Goal: Task Accomplishment & Management: Manage account settings

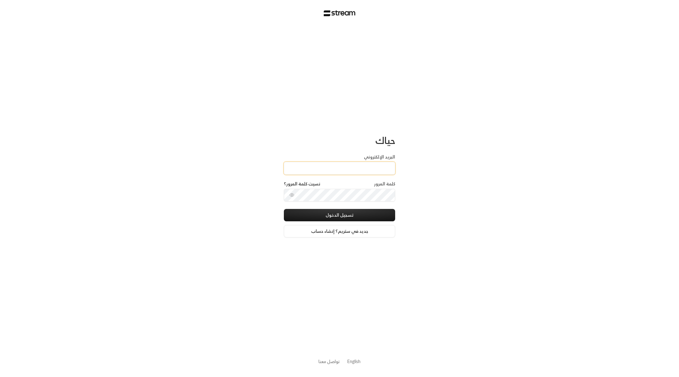
click at [299, 170] on input "البريد الإلكتروني" at bounding box center [339, 168] width 111 height 13
type input "[EMAIL_ADDRESS][DOMAIN_NAME]"
click at [343, 211] on button "تسجيل الدخول" at bounding box center [339, 215] width 111 height 12
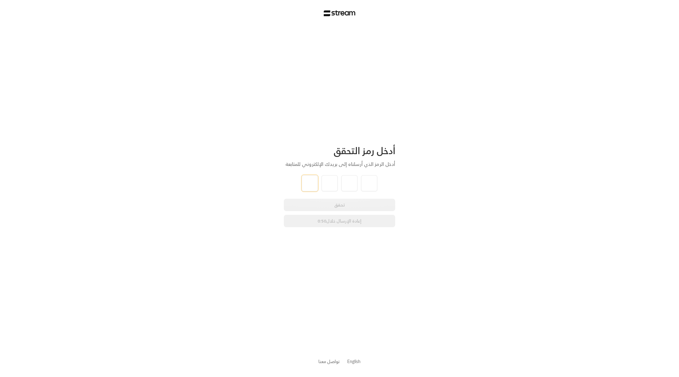
type input "0"
type input "7"
type input "6"
type input "7"
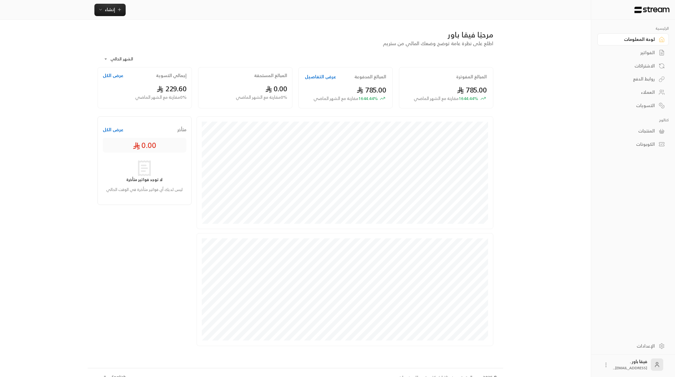
click at [653, 70] on link "الاشتراكات" at bounding box center [632, 66] width 71 height 12
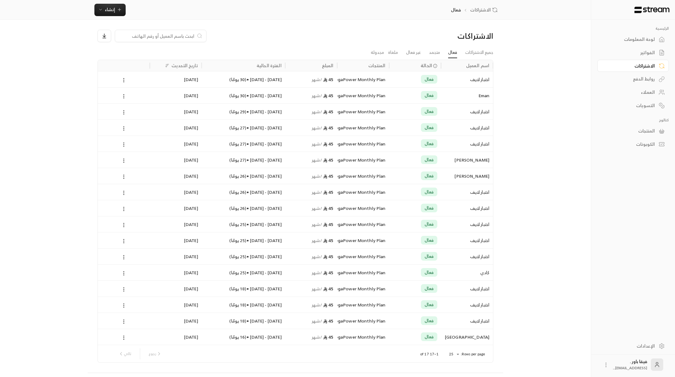
click at [486, 97] on div "Eman" at bounding box center [467, 96] width 45 height 16
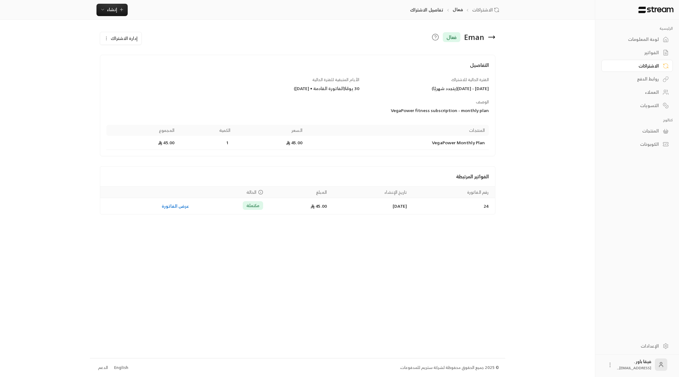
click at [495, 41] on icon at bounding box center [491, 36] width 7 height 7
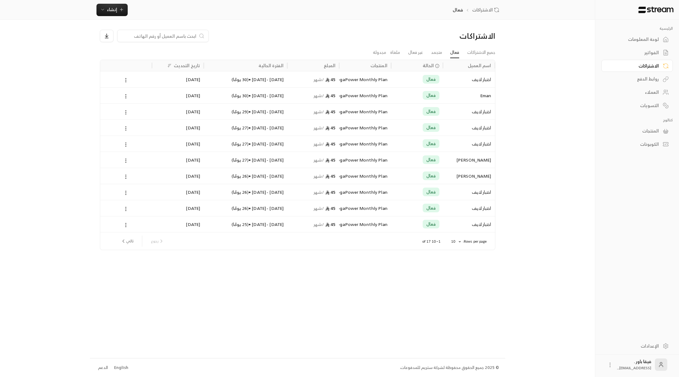
click at [663, 91] on link "العملاء" at bounding box center [637, 92] width 71 height 12
